Goal: Check status: Check status

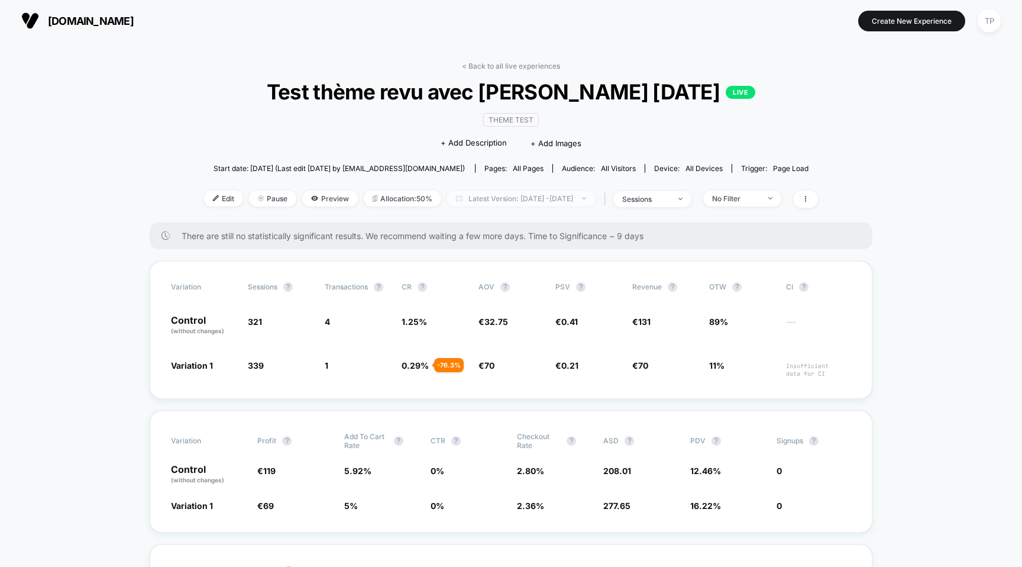
click at [566, 201] on span "Latest Version: [DATE] - [DATE]" at bounding box center [521, 198] width 148 height 16
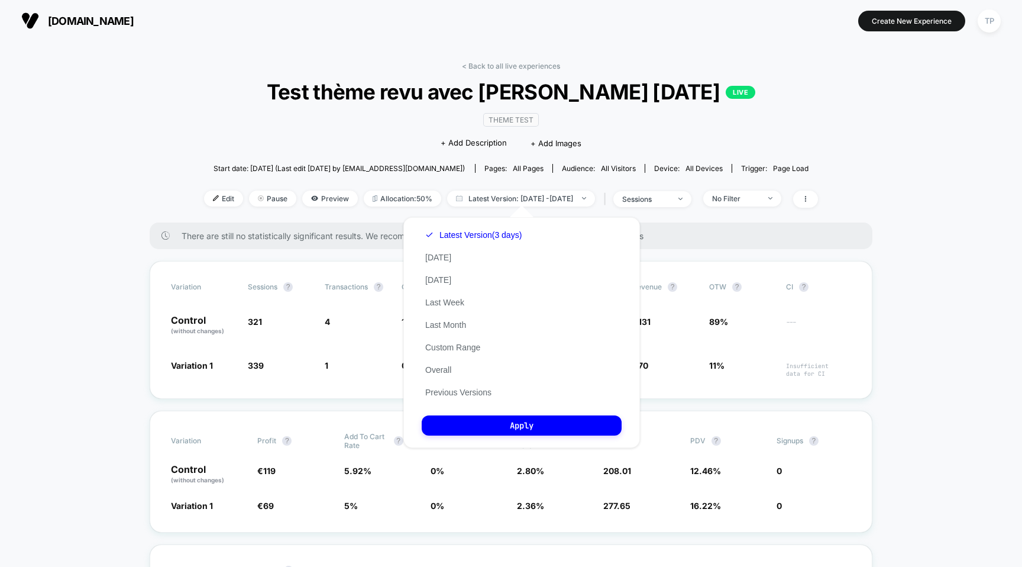
click at [463, 375] on div "Latest Version (3 days) [DATE] [DATE] Last Week Last Month Custom Range Overall…" at bounding box center [474, 314] width 104 height 180
click at [444, 370] on button "Overall" at bounding box center [438, 369] width 33 height 11
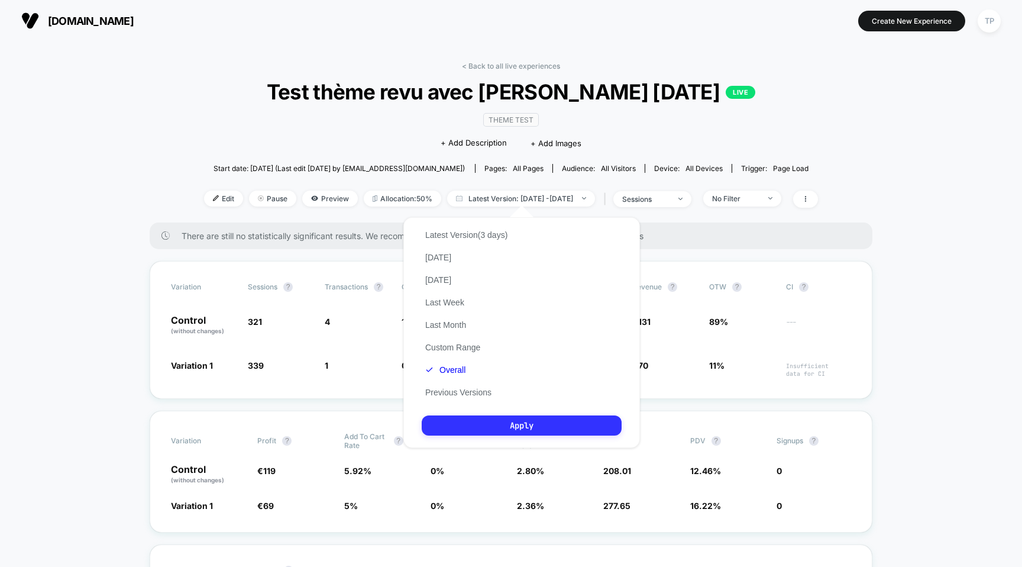
click at [496, 419] on button "Apply" at bounding box center [522, 425] width 200 height 20
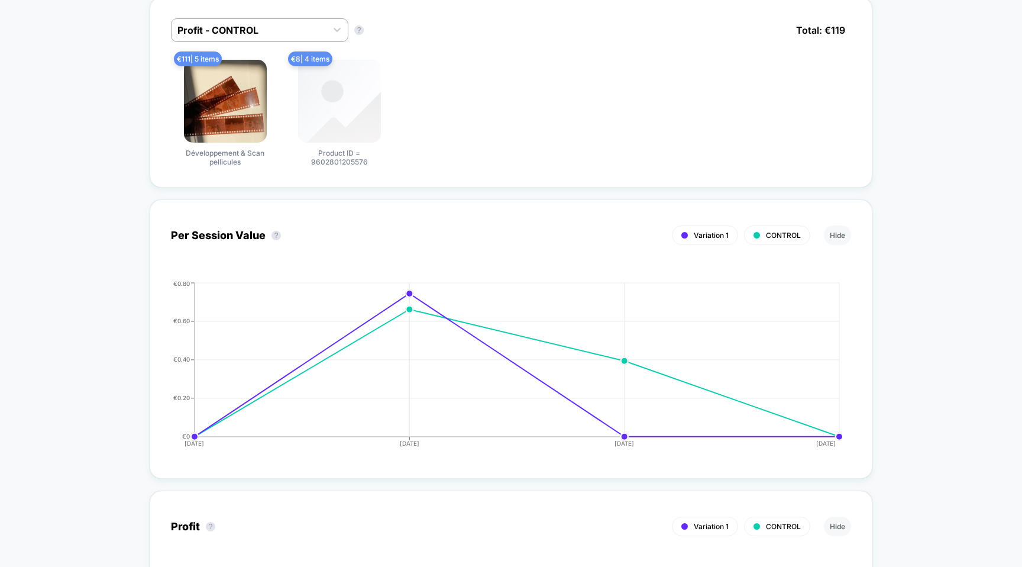
scroll to position [982, 0]
